Goal: Transaction & Acquisition: Purchase product/service

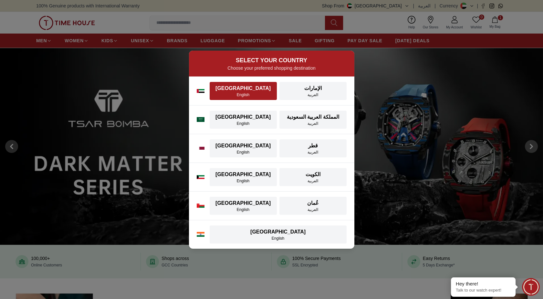
click at [249, 90] on div "[GEOGRAPHIC_DATA]" at bounding box center [242, 89] width 59 height 8
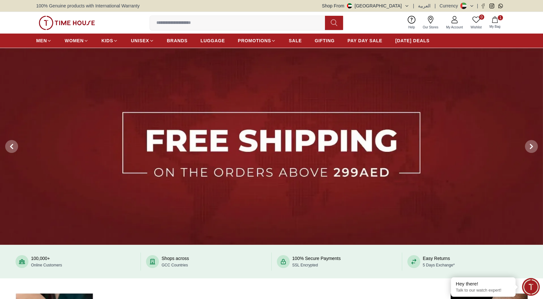
click at [185, 23] on input at bounding box center [240, 22] width 180 height 13
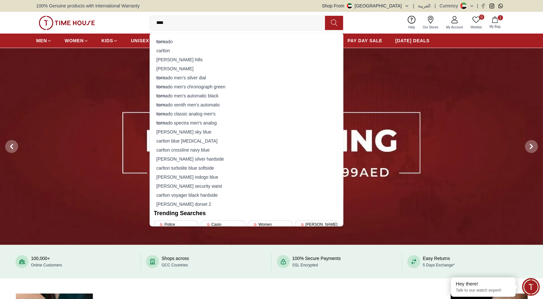
type input "****"
click at [120, 24] on div "0 Wishlist 1 My Bag **** torn ado [PERSON_NAME] [PERSON_NAME] torn ado men's si…" at bounding box center [271, 23] width 470 height 22
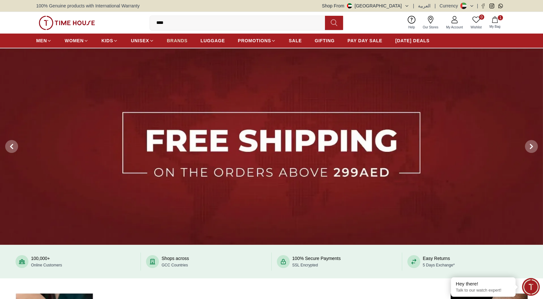
click at [181, 41] on span "BRANDS" at bounding box center [177, 40] width 21 height 6
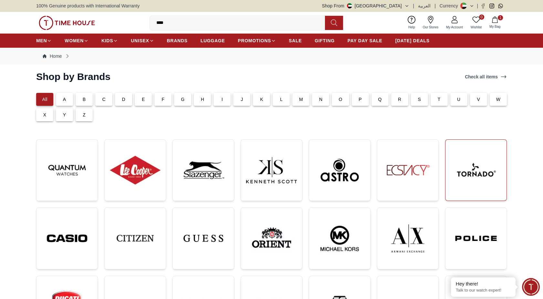
click at [469, 193] on img at bounding box center [475, 170] width 51 height 51
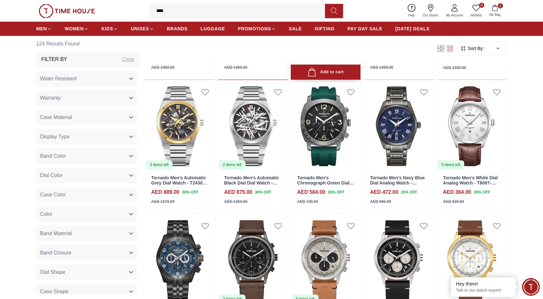
scroll to position [968, 0]
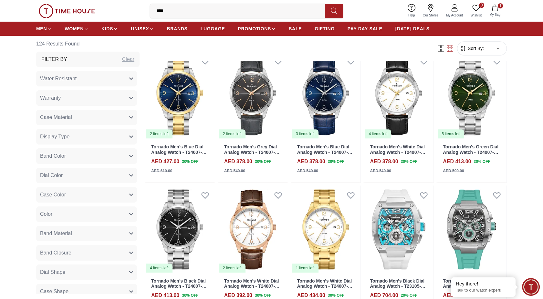
scroll to position [1327, 0]
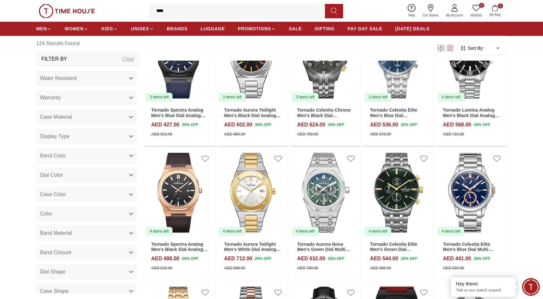
scroll to position [2151, 0]
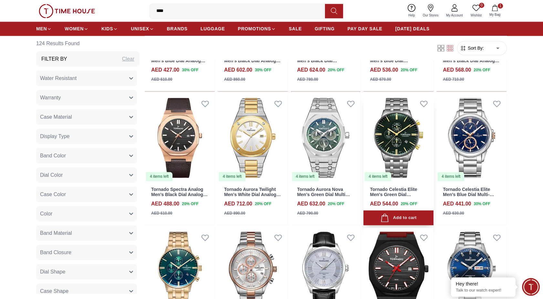
click at [387, 144] on img at bounding box center [398, 138] width 70 height 88
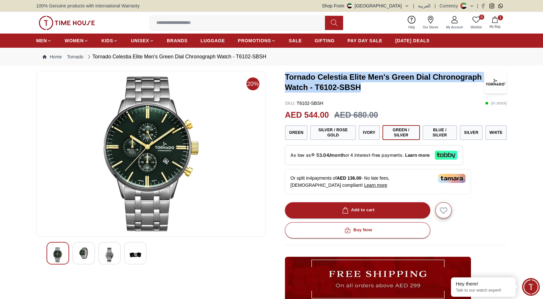
drag, startPoint x: 285, startPoint y: 76, endPoint x: 378, endPoint y: 89, distance: 94.2
click at [378, 89] on h3 "Tornado Celestia Elite Men's Green Dial Chronograph Watch - T6102-SBSH" at bounding box center [384, 82] width 199 height 21
copy h3 "Tornado Celestia Elite Men's Green Dial Chronograph Watch - T6102-SBSH"
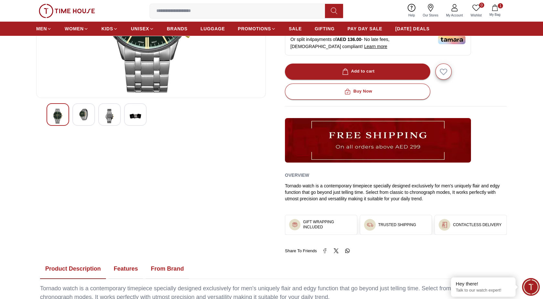
scroll to position [143, 0]
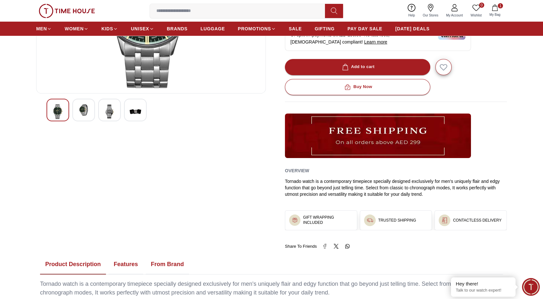
click at [121, 266] on button "Features" at bounding box center [125, 265] width 35 height 20
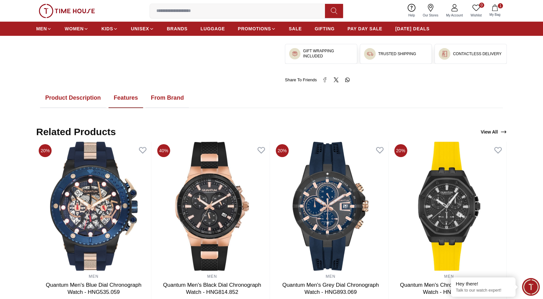
scroll to position [323, 0]
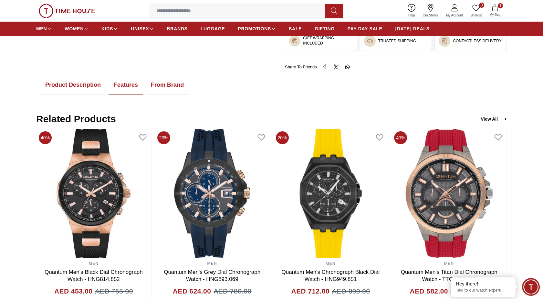
click at [85, 93] on button "Product Description" at bounding box center [73, 85] width 66 height 20
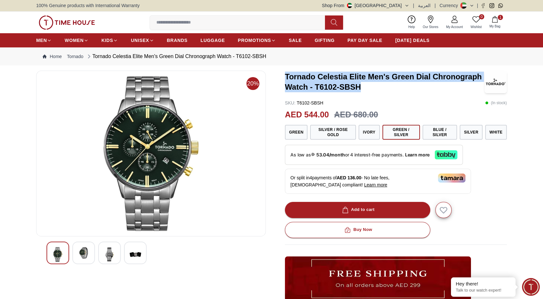
scroll to position [0, 0]
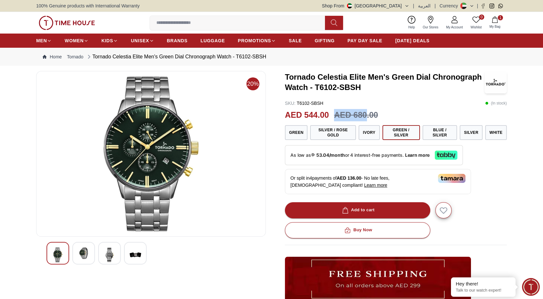
drag, startPoint x: 334, startPoint y: 114, endPoint x: 364, endPoint y: 114, distance: 30.0
click at [364, 114] on h3 "AED 680.00" at bounding box center [356, 115] width 44 height 12
copy h3 "AED 680"
